Goal: Check status: Check status

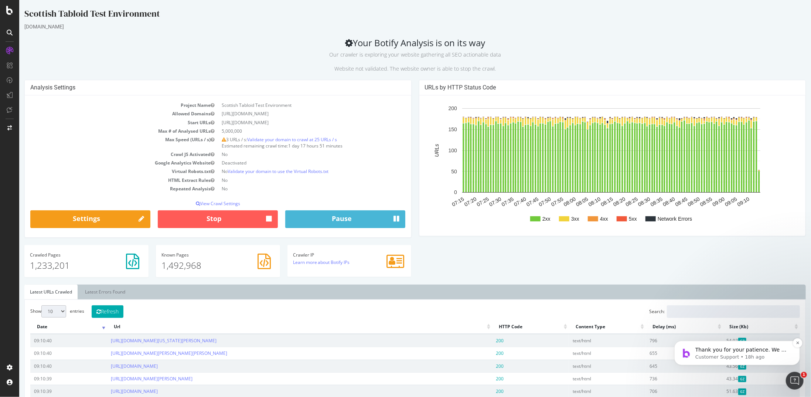
click at [773, 354] on p "Customer Support • 18h ago" at bounding box center [742, 356] width 95 height 7
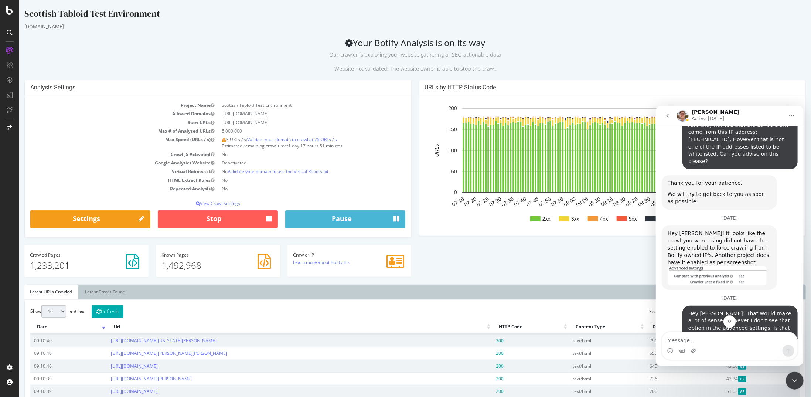
scroll to position [1041, 0]
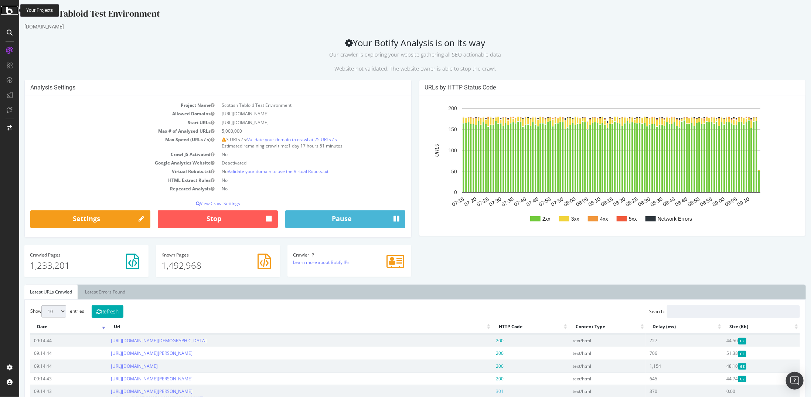
click at [8, 11] on icon at bounding box center [9, 10] width 7 height 9
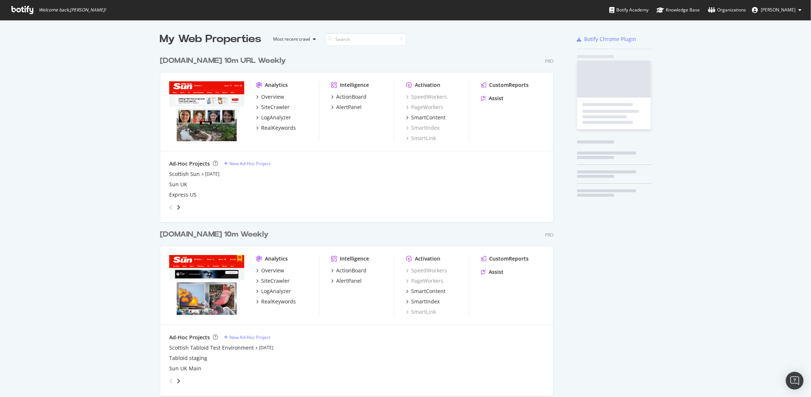
scroll to position [391, 800]
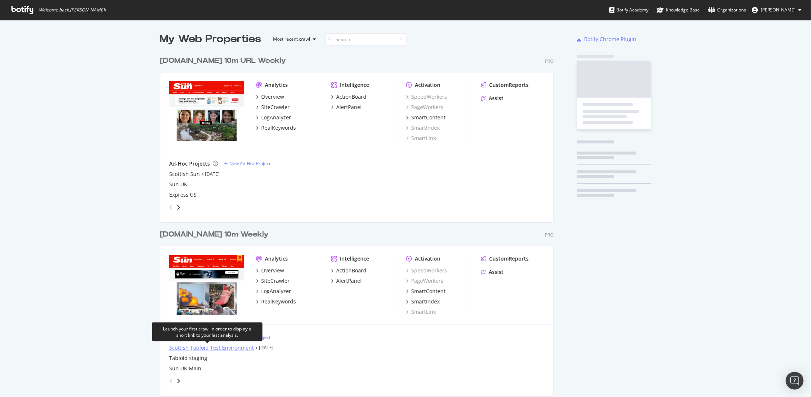
click at [195, 347] on div "Scottish Tabloid Test Environment" at bounding box center [211, 347] width 85 height 7
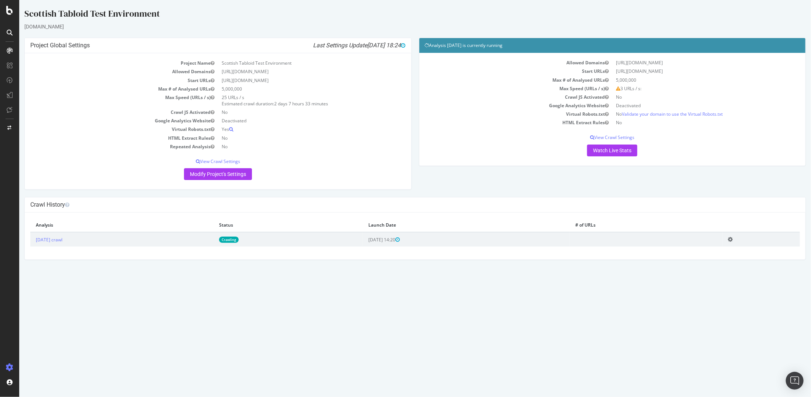
click at [183, 267] on html "Scottish Tabloid Test Environment [DOMAIN_NAME] × × Project Global Settings Las…" at bounding box center [415, 133] width 792 height 267
click at [62, 239] on link "2025 Aug. 8th crawl" at bounding box center [48, 240] width 27 height 6
